Goal: Task Accomplishment & Management: Manage account settings

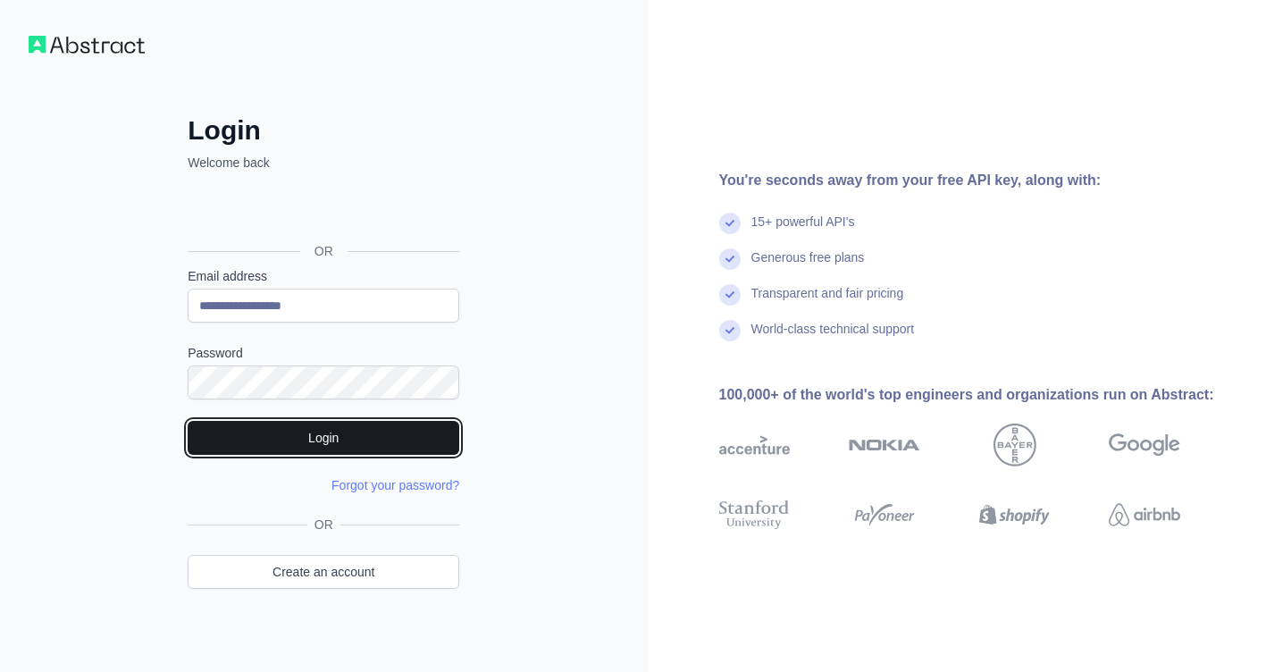
click at [313, 432] on button "Login" at bounding box center [324, 438] width 272 height 34
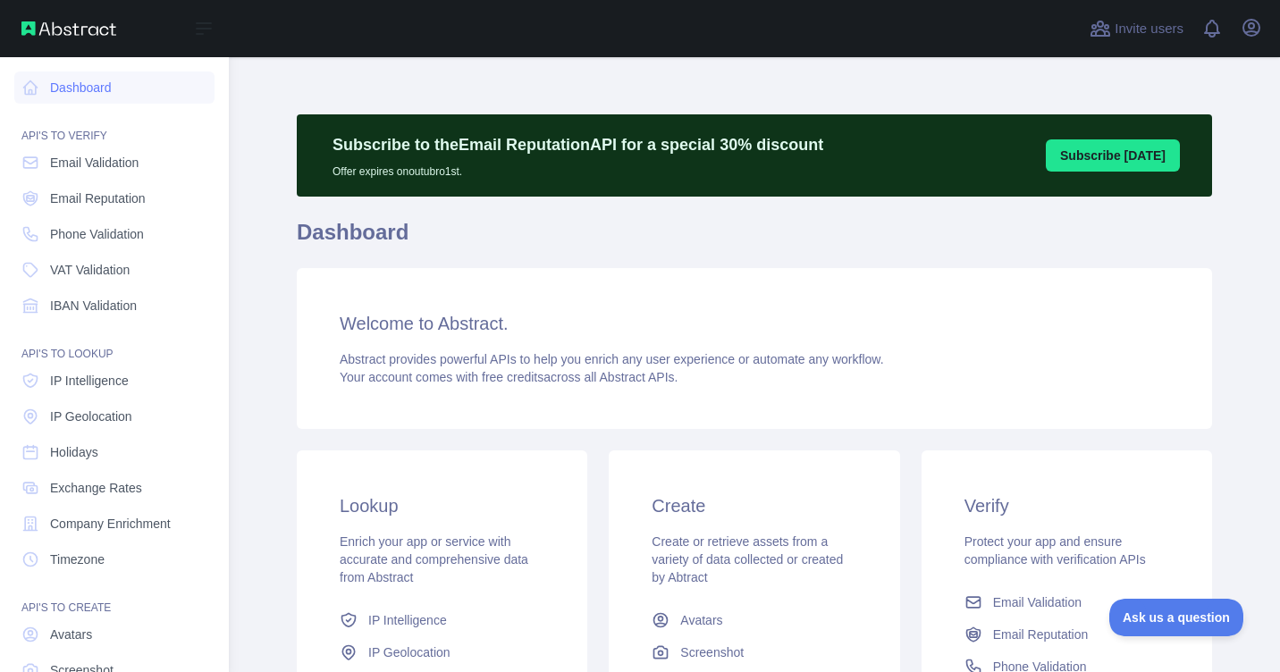
drag, startPoint x: 45, startPoint y: 165, endPoint x: 204, endPoint y: 180, distance: 159.7
click at [46, 165] on link "Email Validation" at bounding box center [114, 163] width 200 height 32
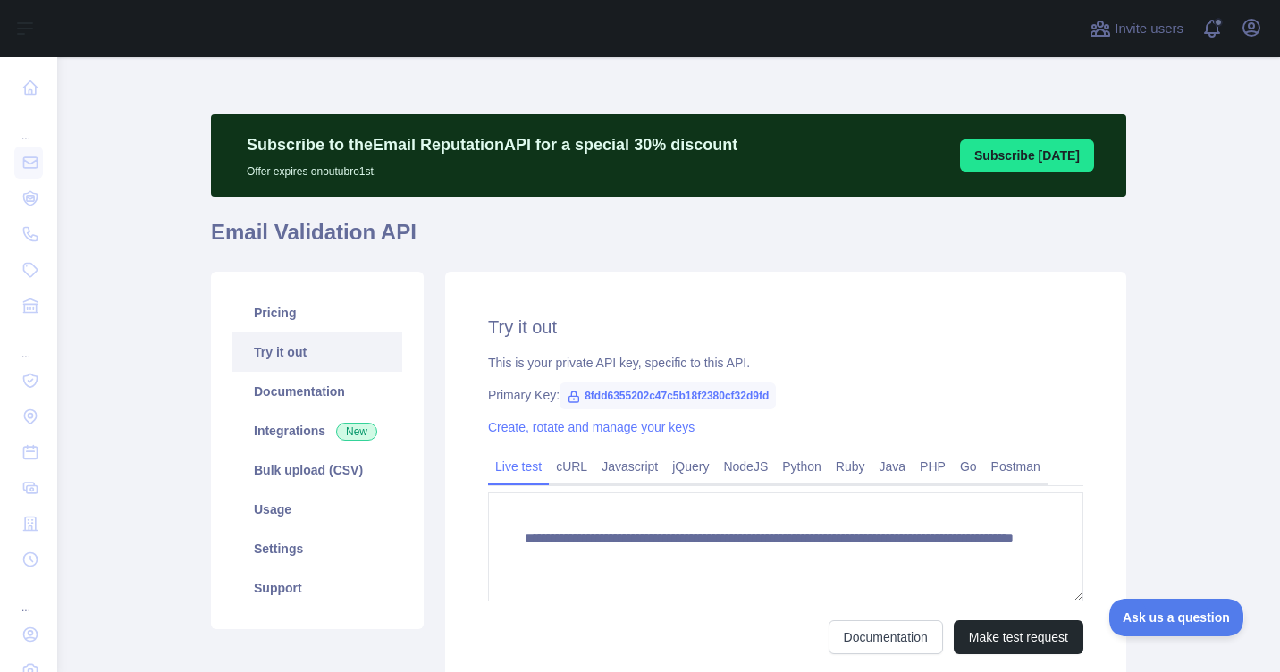
click at [305, 246] on h1 "Email Validation API" at bounding box center [668, 239] width 915 height 43
click at [292, 313] on link "Pricing" at bounding box center [317, 312] width 170 height 39
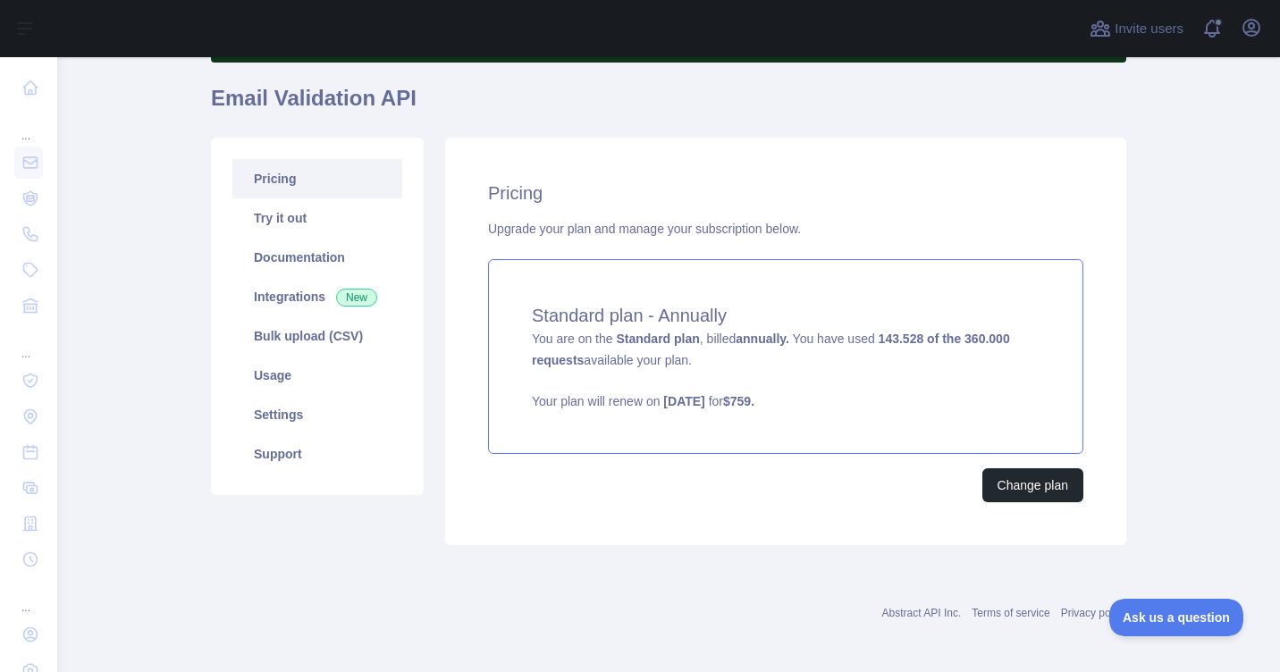
scroll to position [139, 0]
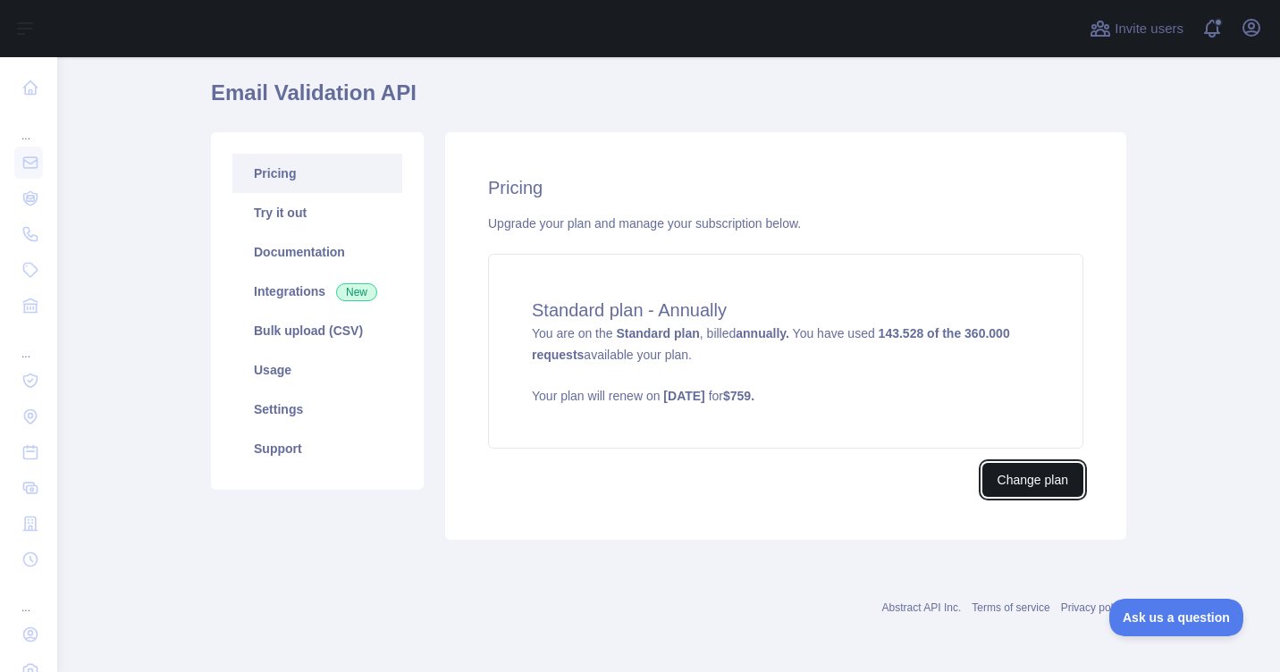
click at [1000, 468] on button "Change plan" at bounding box center [1032, 480] width 101 height 34
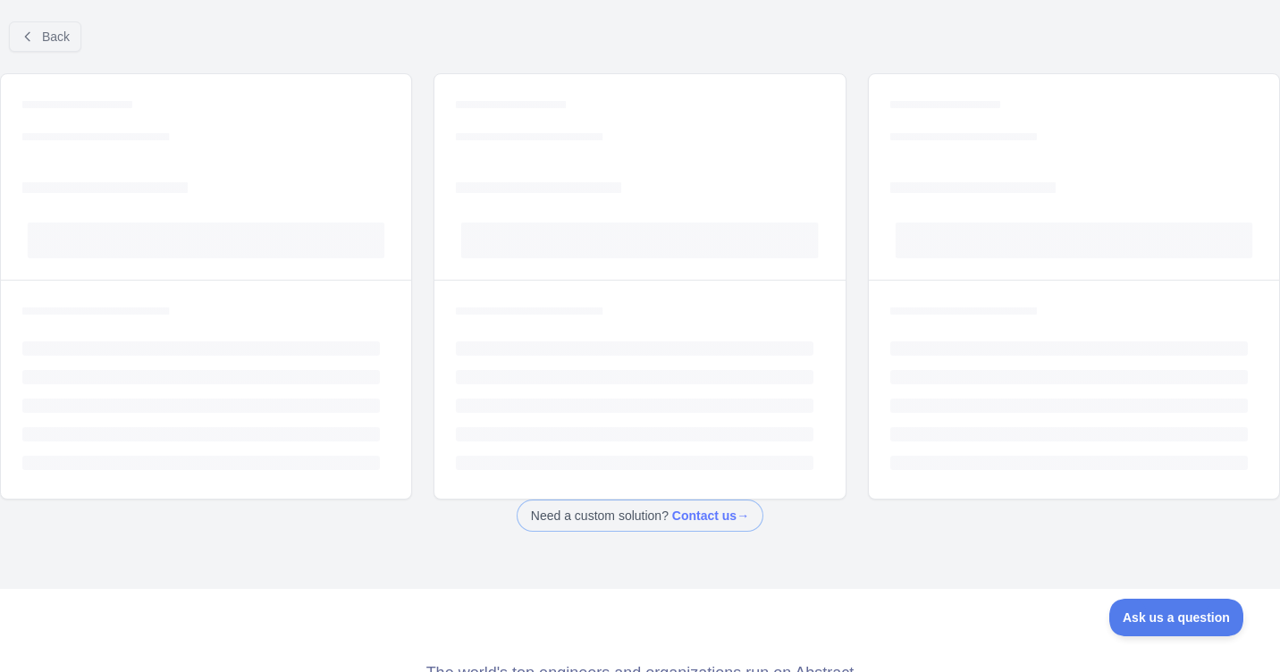
scroll to position [89, 0]
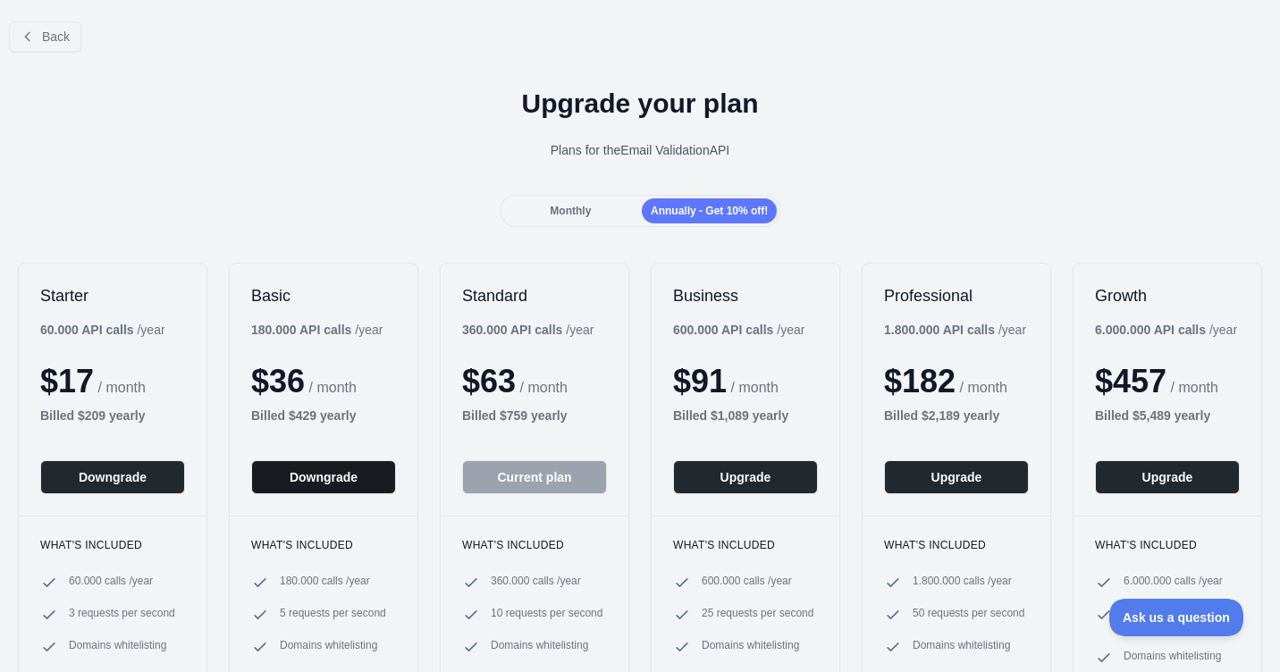
click at [272, 468] on button "Downgrade" at bounding box center [323, 477] width 145 height 34
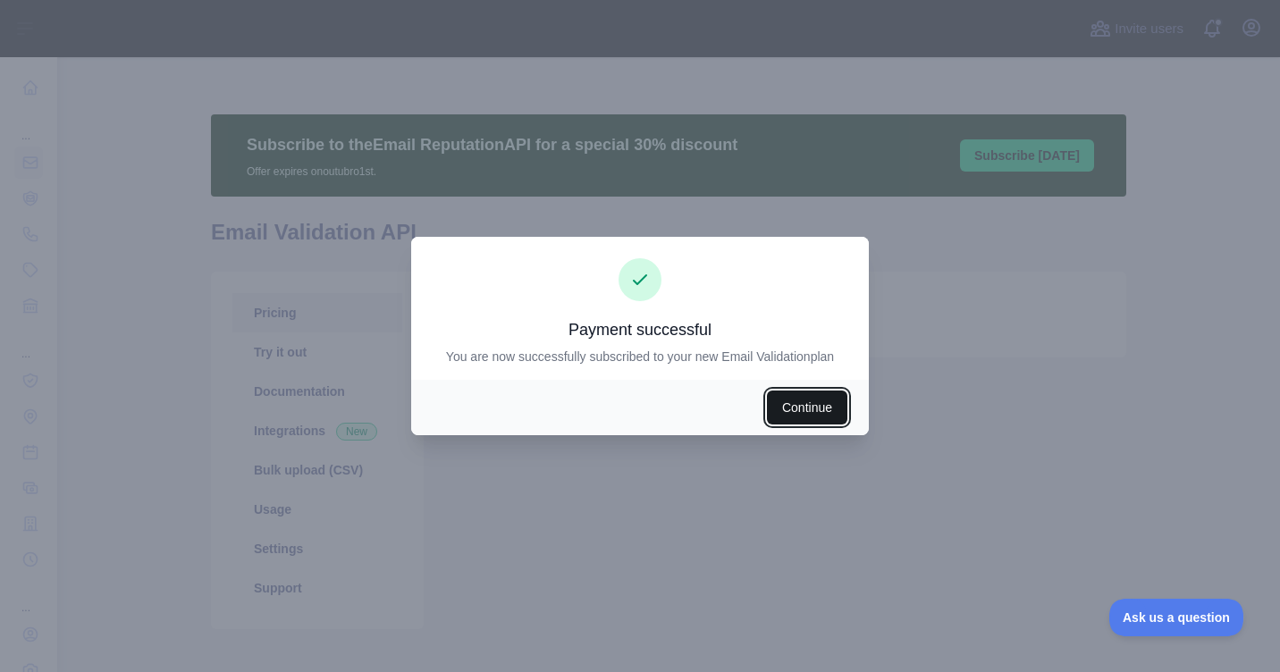
click at [785, 412] on button "Continue" at bounding box center [807, 408] width 80 height 34
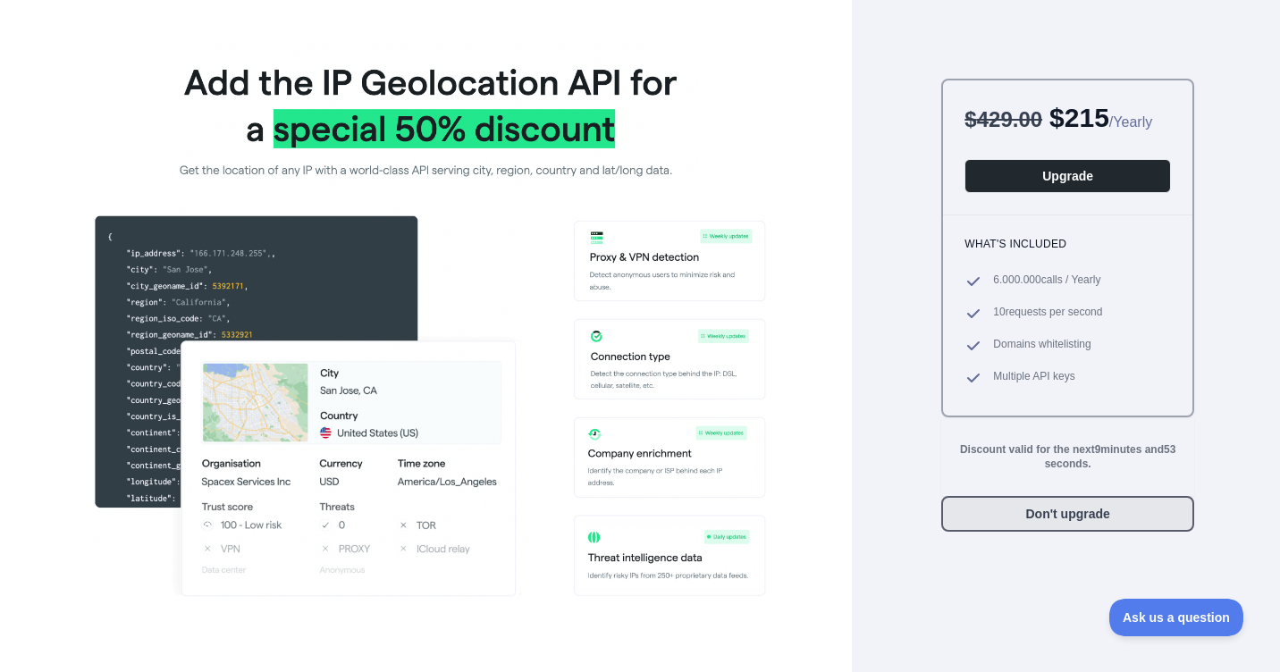
click at [1122, 532] on button "Don't upgrade" at bounding box center [1067, 514] width 253 height 36
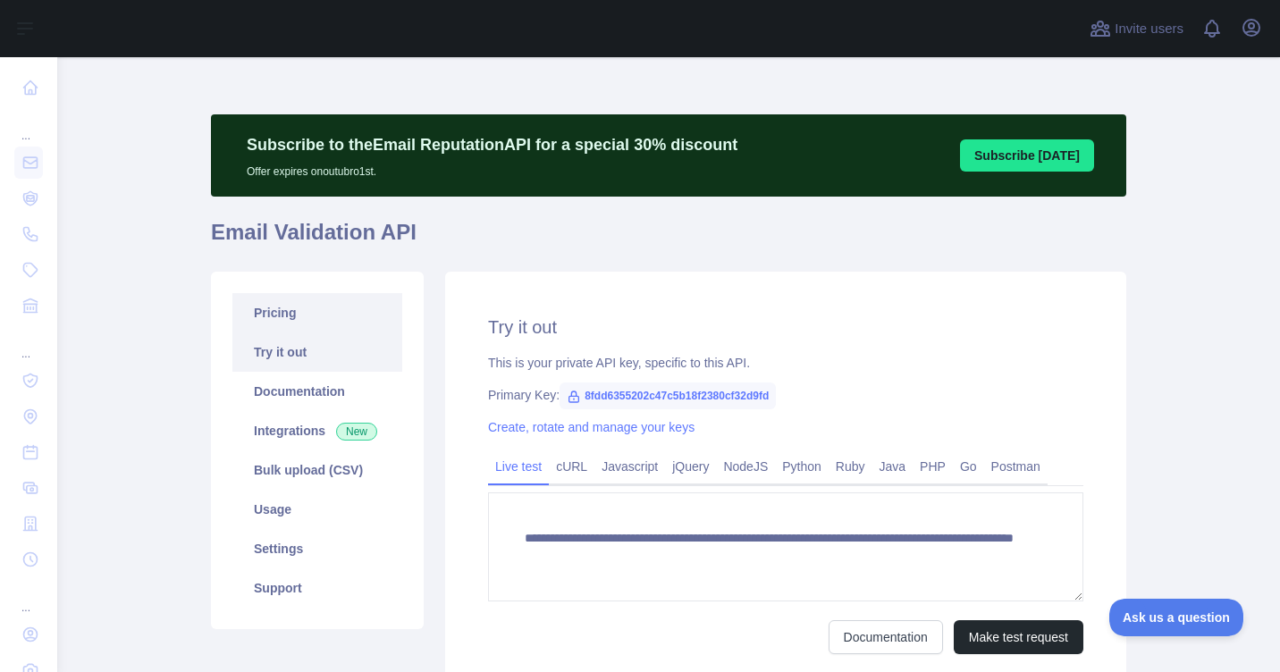
click at [337, 322] on link "Pricing" at bounding box center [317, 312] width 170 height 39
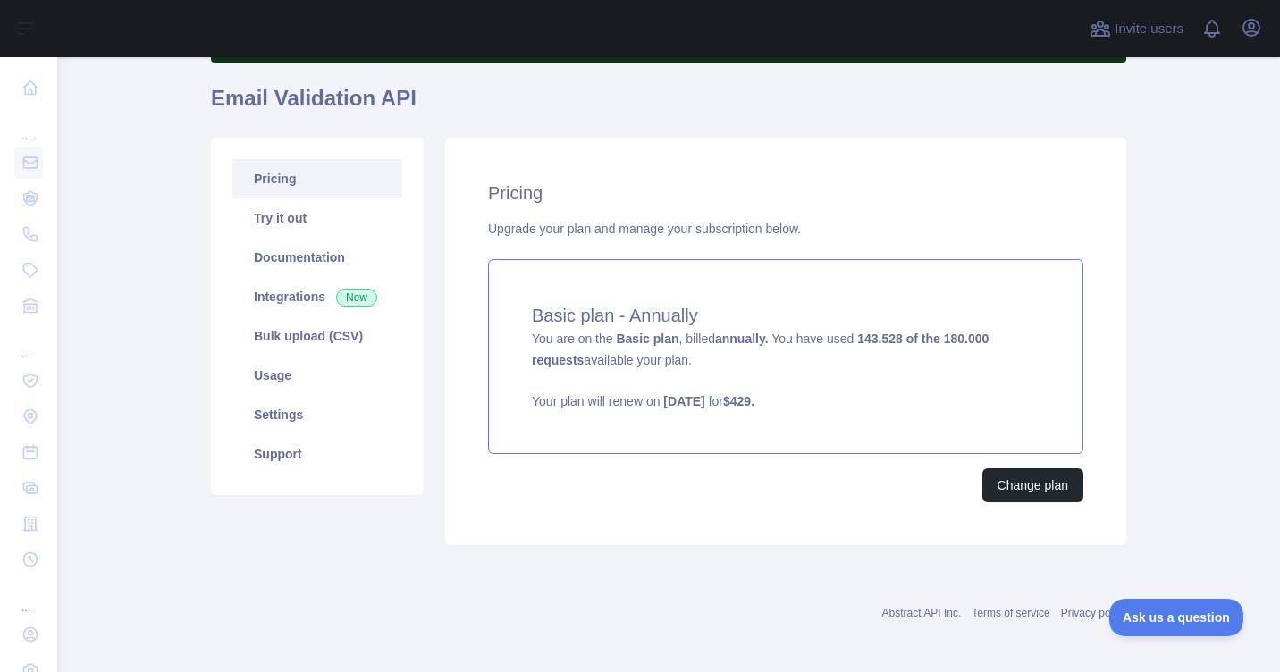
scroll to position [139, 0]
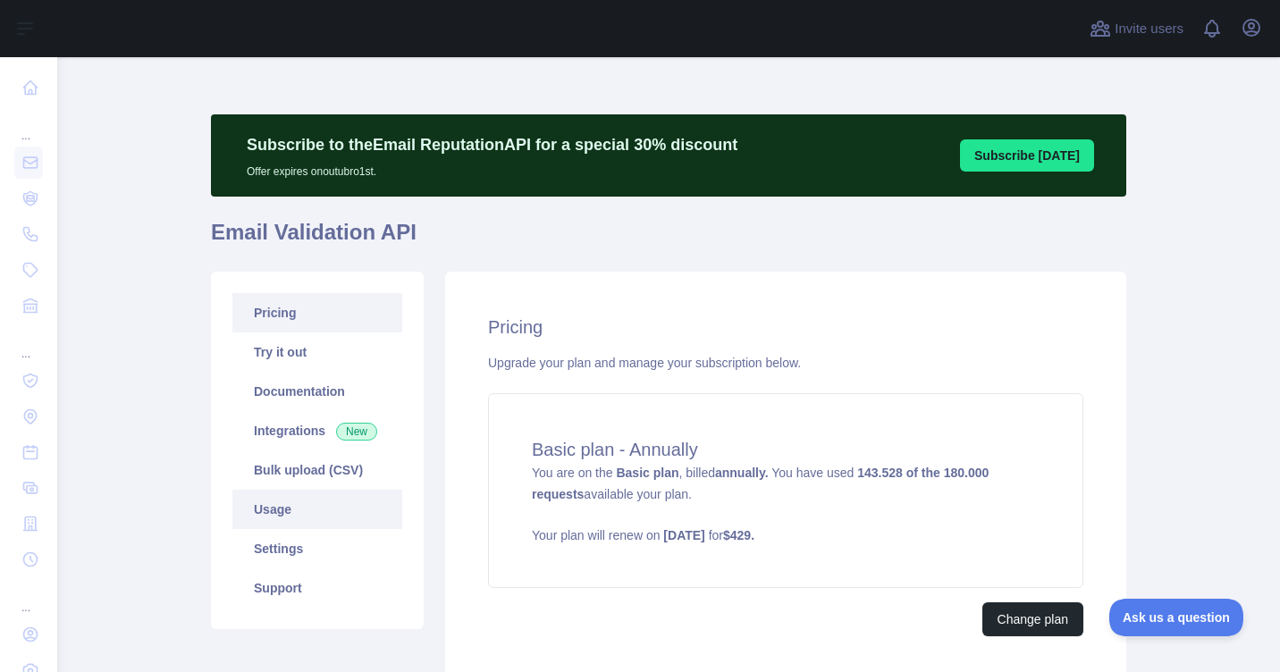
click at [286, 507] on link "Usage" at bounding box center [317, 509] width 170 height 39
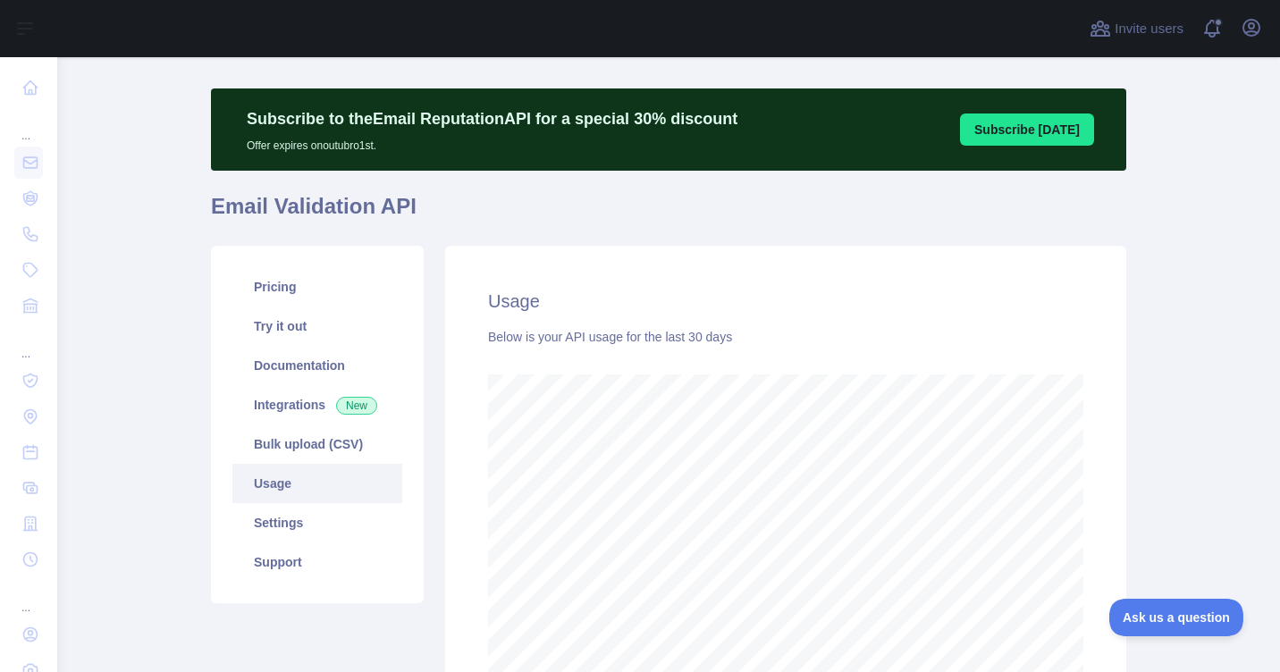
scroll to position [22, 0]
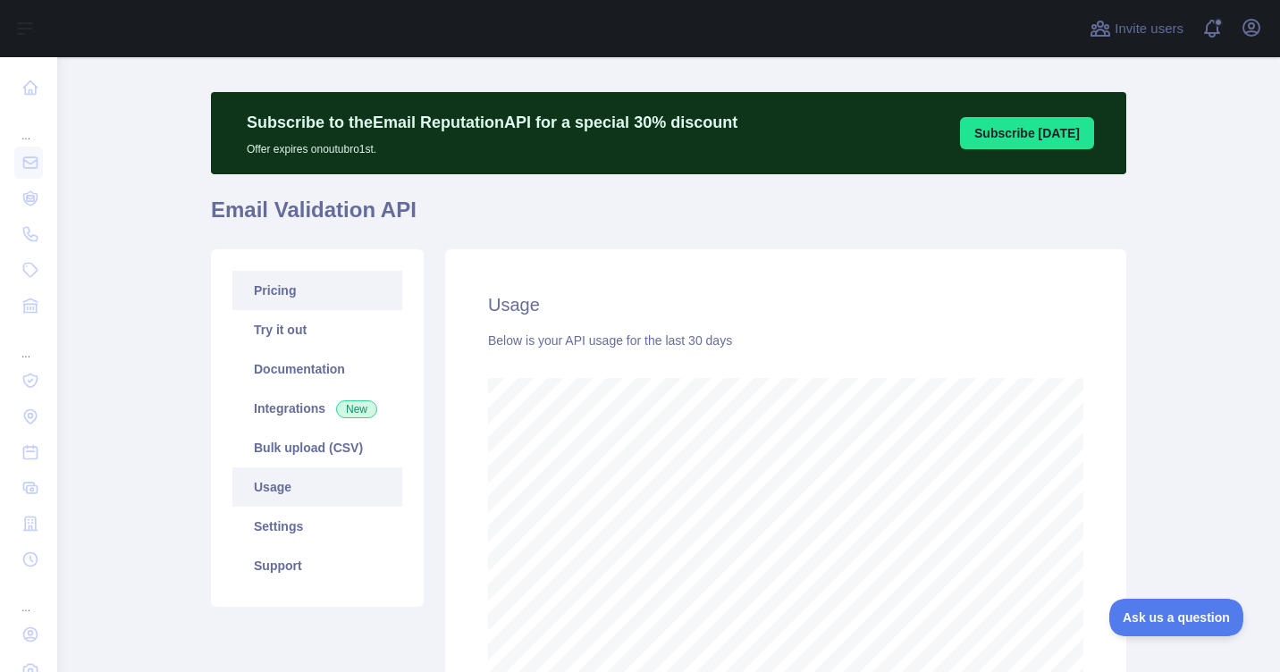
click at [239, 287] on link "Pricing" at bounding box center [317, 290] width 170 height 39
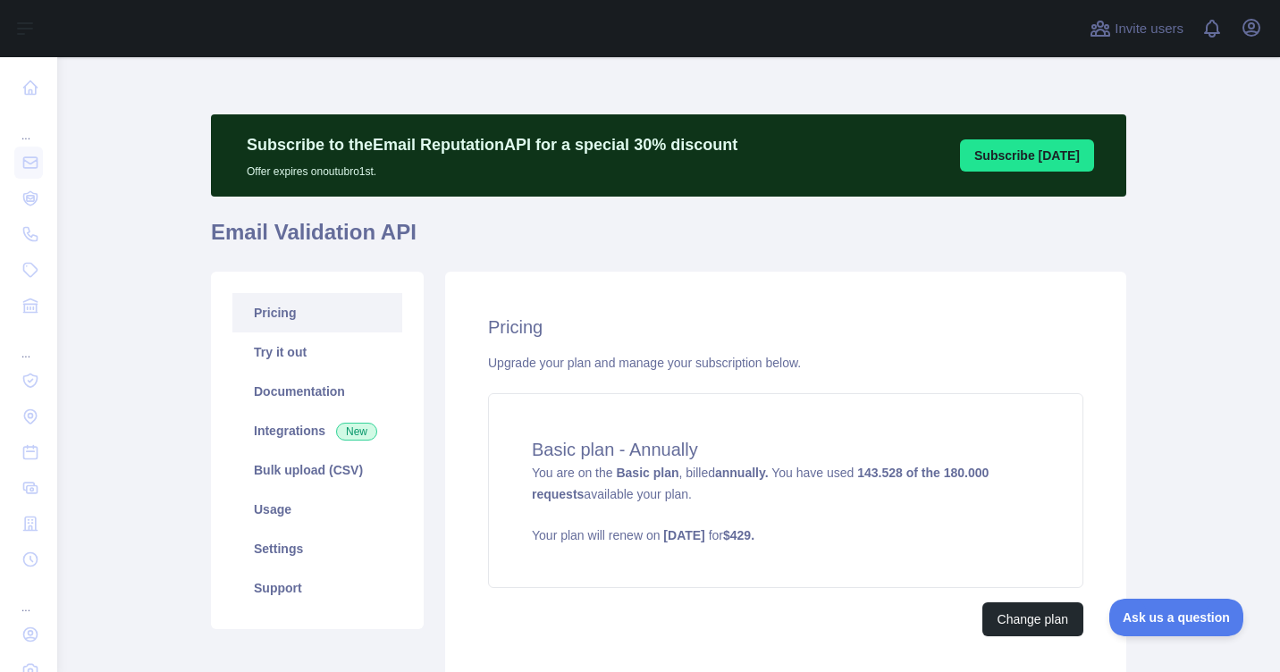
scroll to position [139, 0]
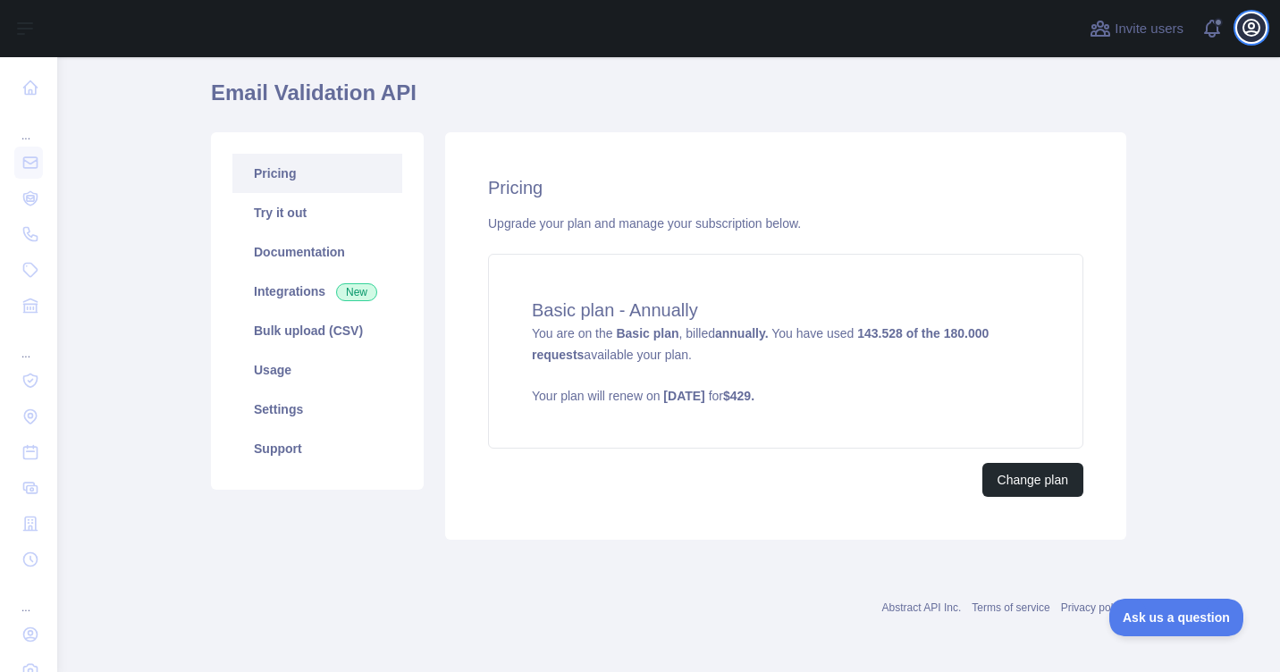
click at [1248, 32] on icon "button" at bounding box center [1251, 28] width 16 height 16
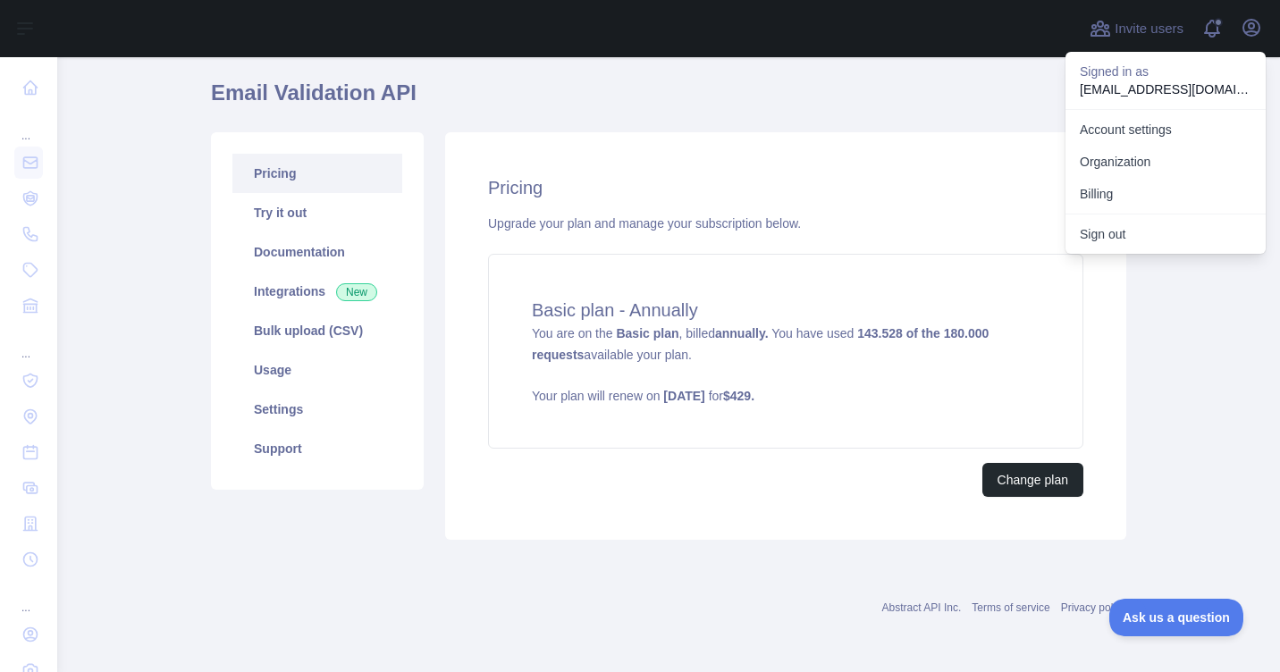
click at [1113, 235] on button "Sign out" at bounding box center [1165, 234] width 200 height 32
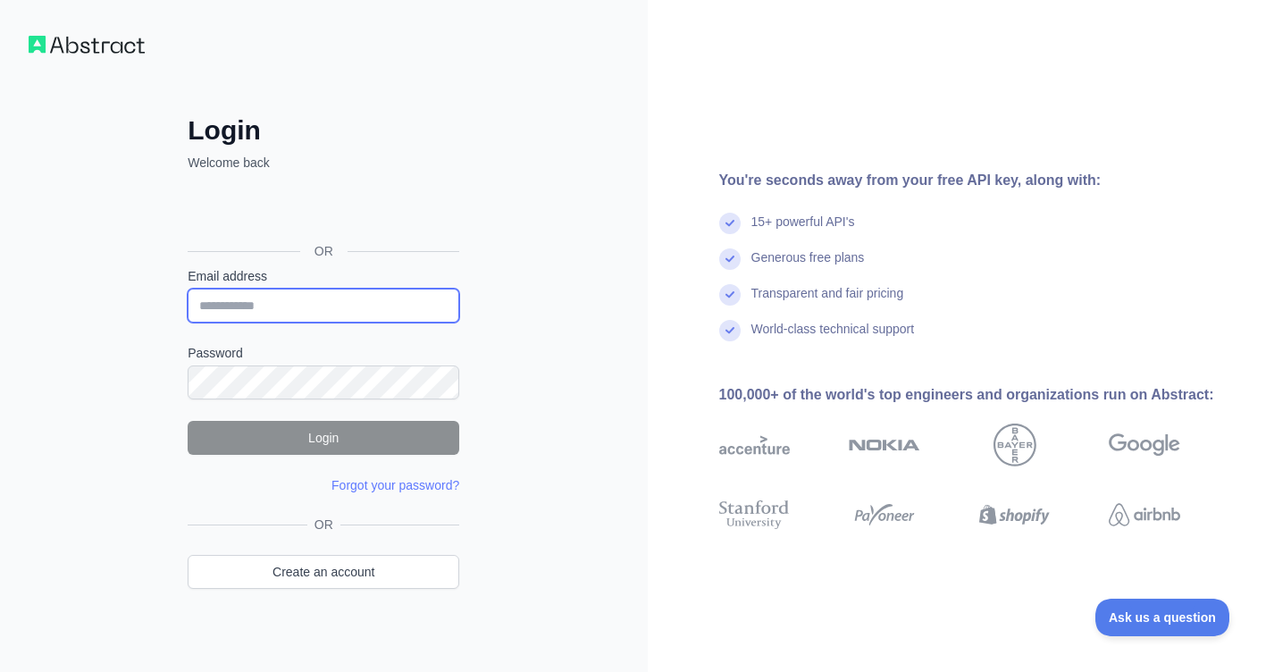
click at [315, 298] on input "Email address" at bounding box center [324, 306] width 272 height 34
type input "**********"
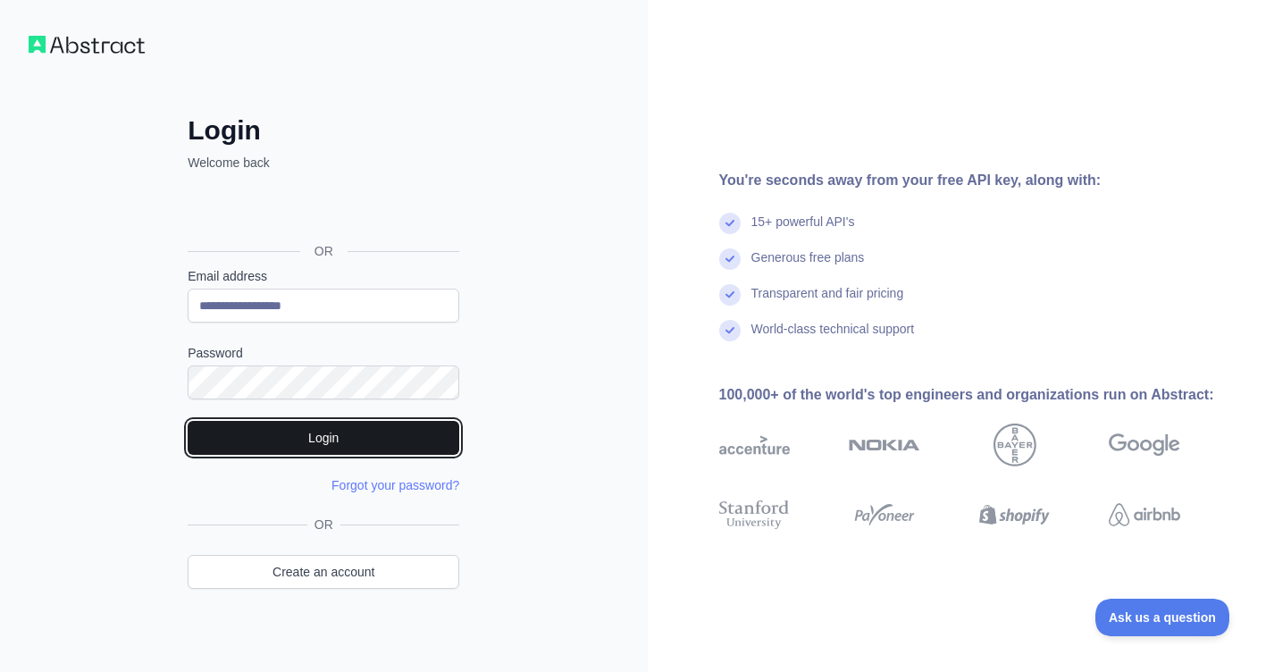
click at [326, 421] on button "Login" at bounding box center [324, 438] width 272 height 34
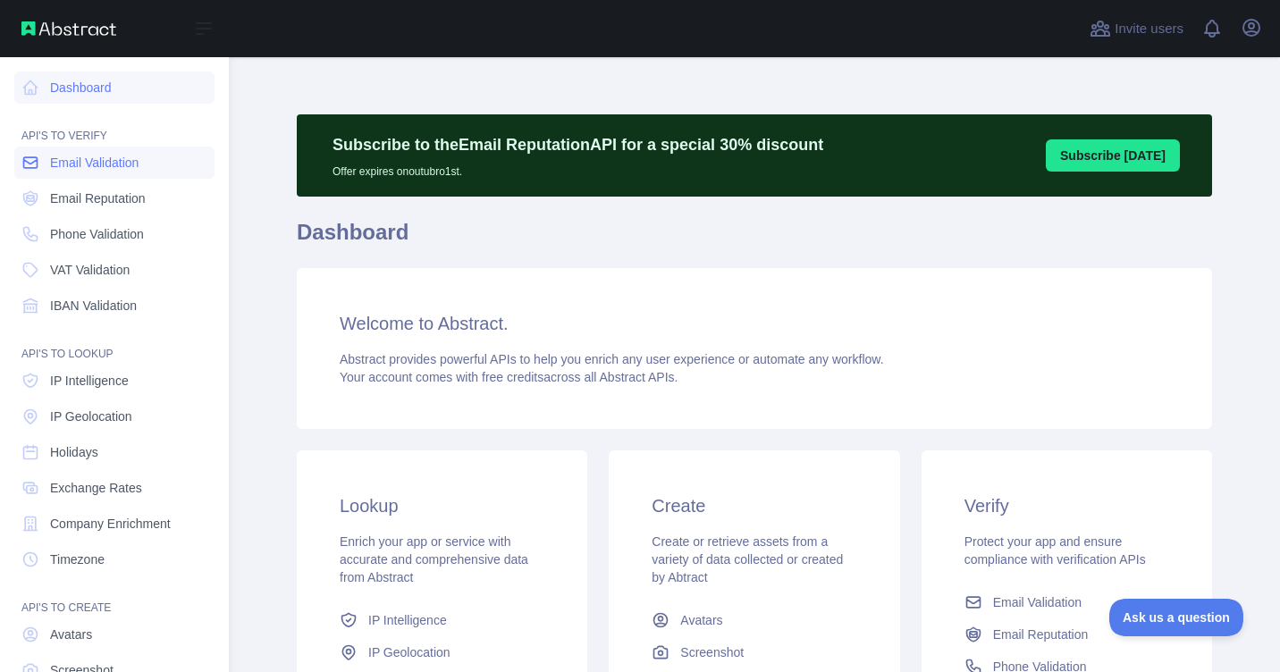
click at [60, 163] on span "Email Validation" at bounding box center [94, 163] width 88 height 18
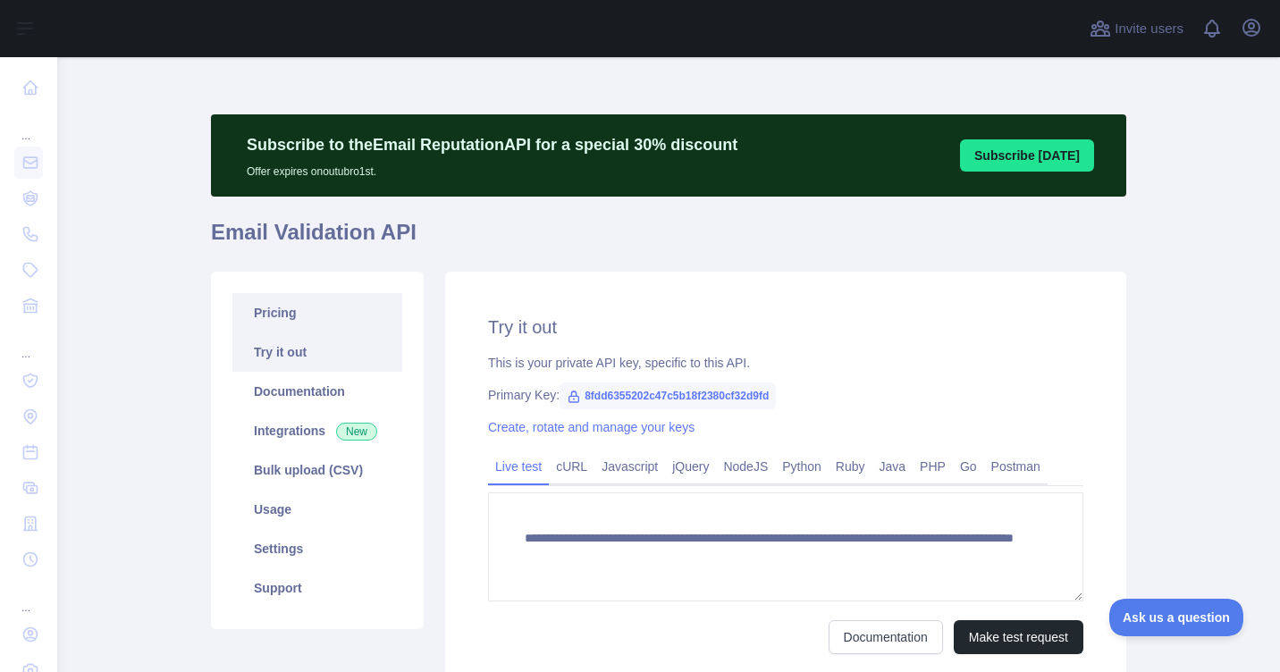
click at [323, 307] on link "Pricing" at bounding box center [317, 312] width 170 height 39
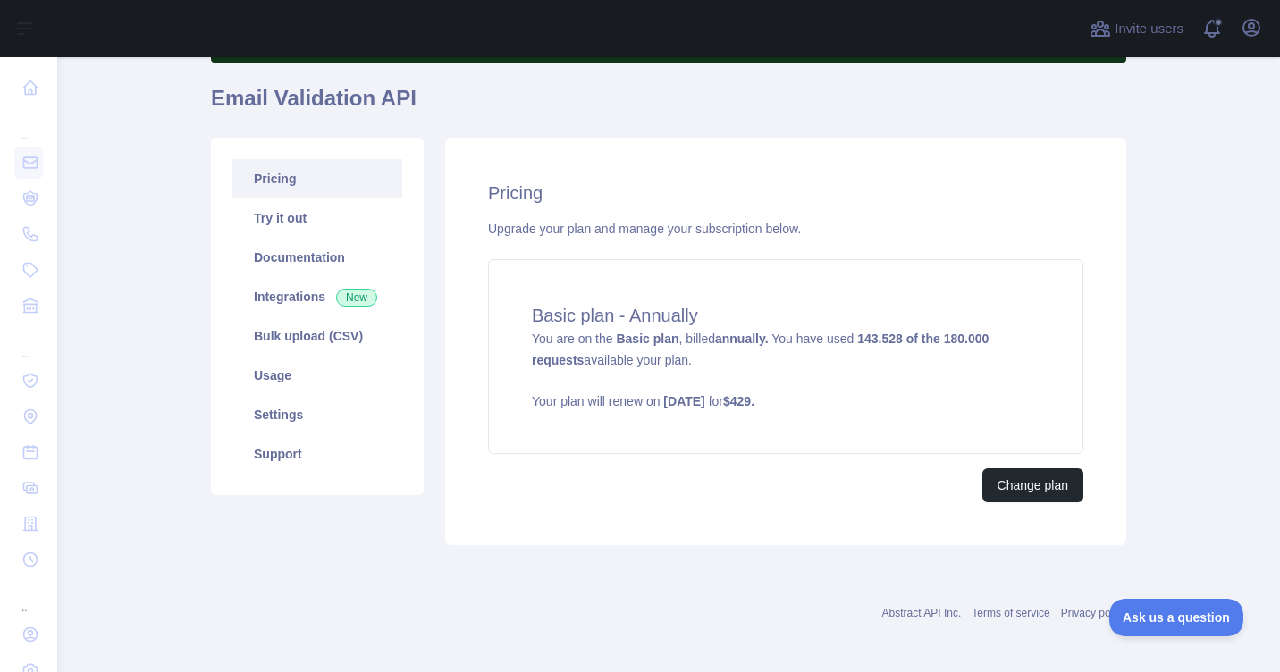
scroll to position [139, 0]
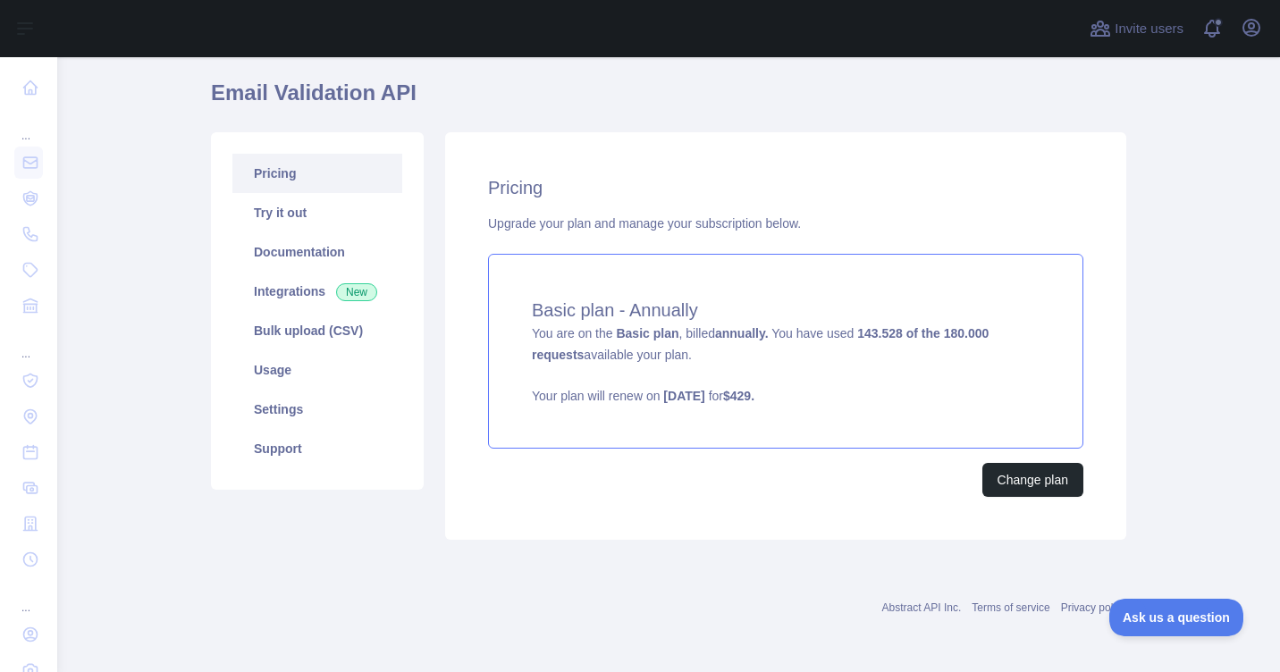
click at [682, 323] on div "Basic plan - Annually You are on the Basic plan , billed annually. You have use…" at bounding box center [785, 351] width 595 height 195
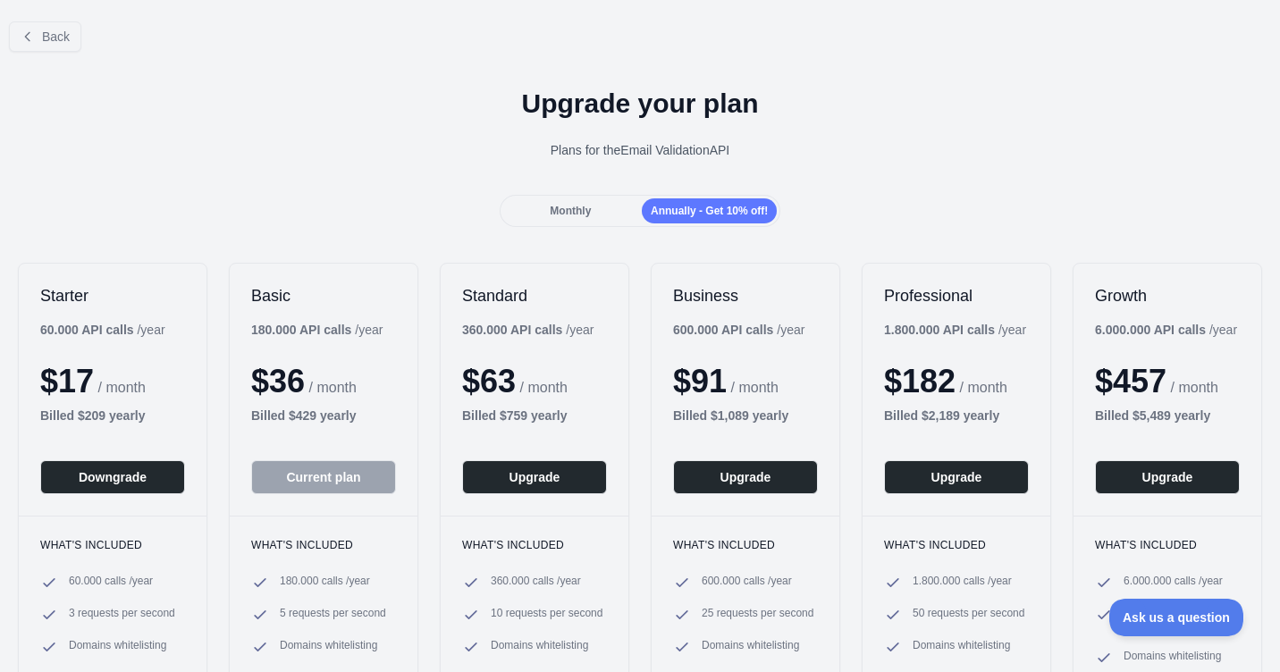
click at [310, 483] on button "Current plan" at bounding box center [323, 477] width 145 height 34
click at [45, 46] on button "Back" at bounding box center [45, 36] width 72 height 30
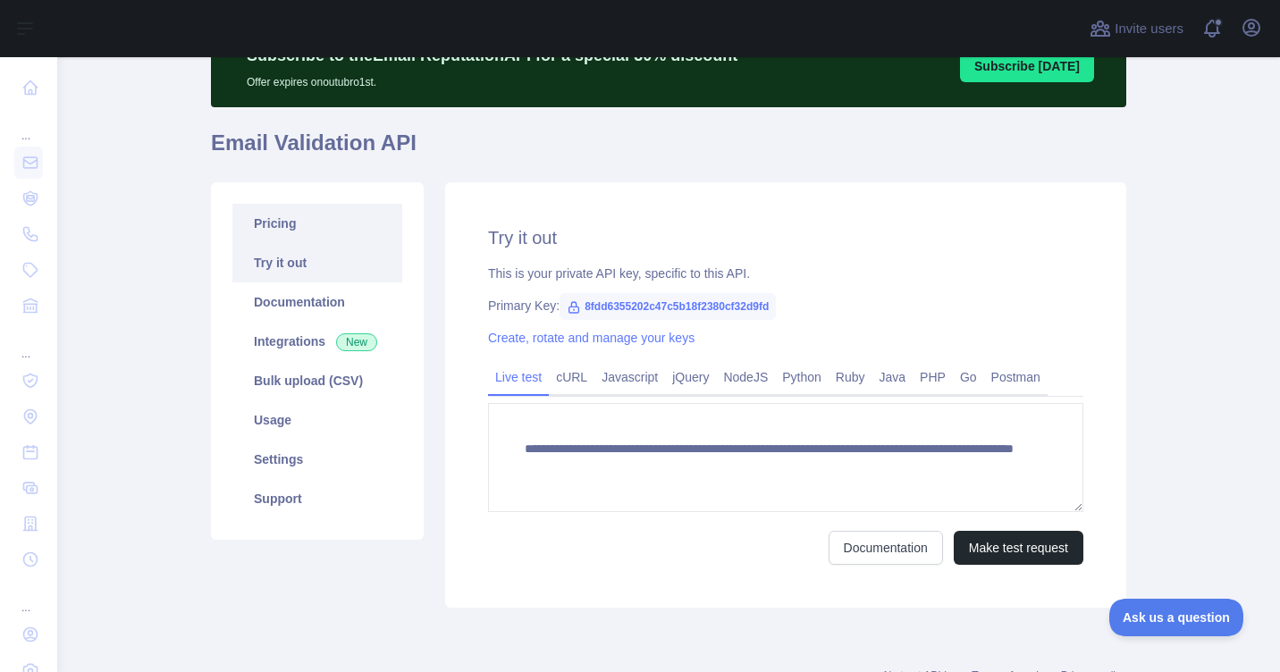
click at [279, 229] on link "Pricing" at bounding box center [317, 223] width 170 height 39
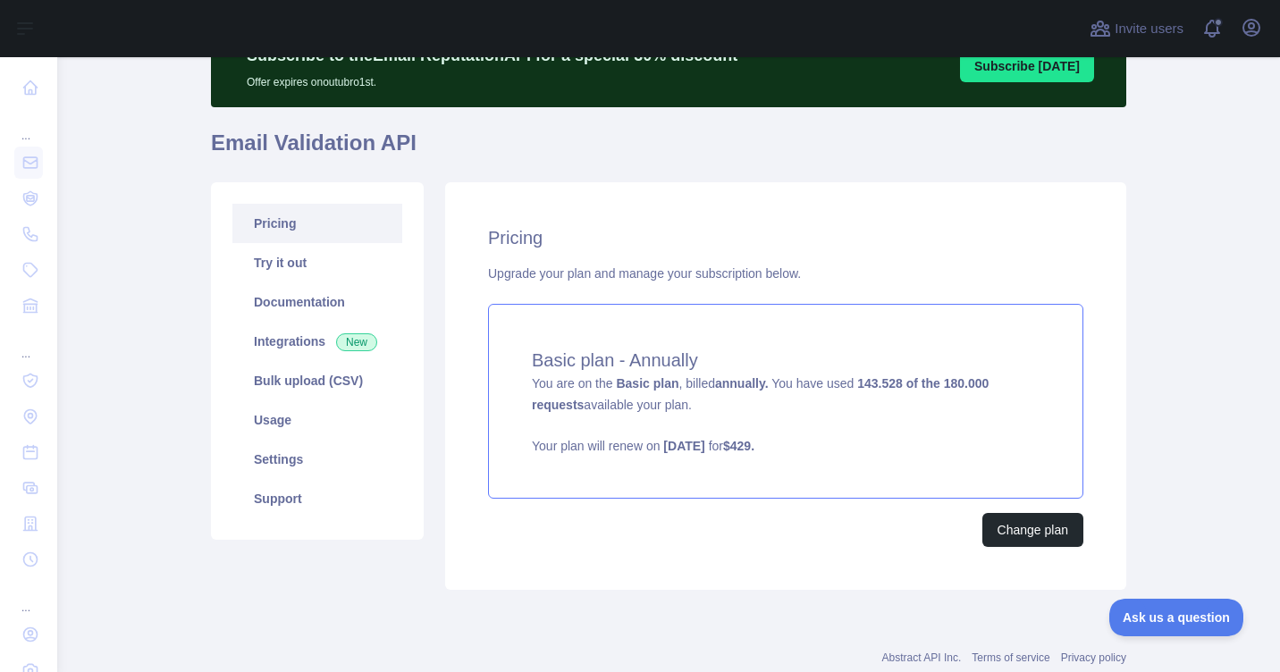
click at [692, 396] on div "Basic plan - Annually You are on the Basic plan , billed annually. You have use…" at bounding box center [785, 401] width 595 height 195
